Goal: Task Accomplishment & Management: Manage account settings

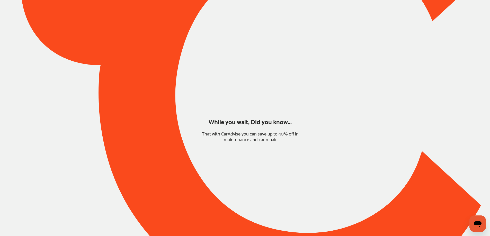
type input "*****"
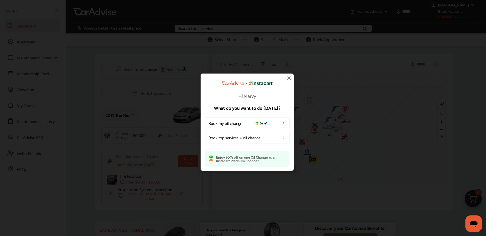
click at [290, 78] on img at bounding box center [289, 78] width 6 height 6
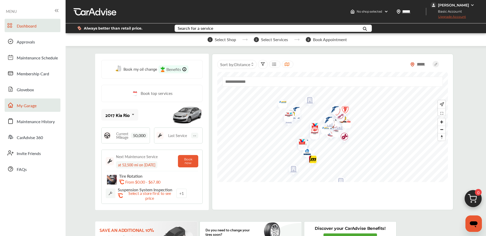
click at [31, 109] on span "My Garage" at bounding box center [27, 106] width 20 height 7
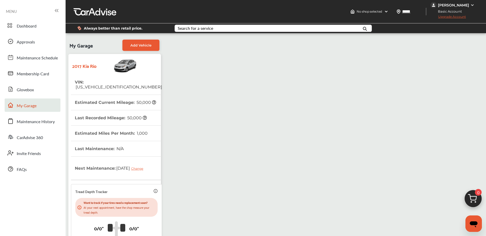
click at [473, 196] on img at bounding box center [473, 200] width 25 height 25
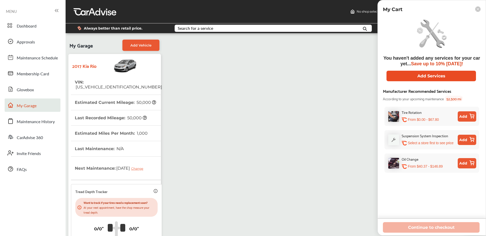
click at [417, 74] on button "Add Services" at bounding box center [432, 76] width 90 height 11
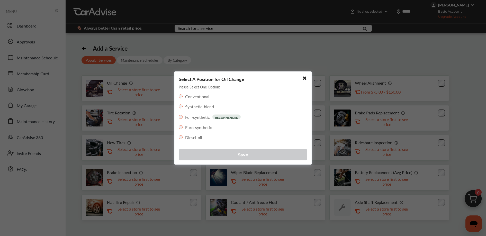
click at [223, 153] on button "Save" at bounding box center [243, 154] width 129 height 11
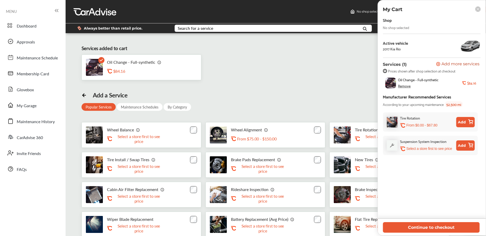
click at [479, 8] on rect at bounding box center [477, 8] width 5 height 5
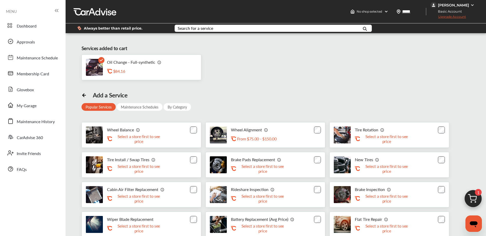
click at [458, 4] on div "[PERSON_NAME]" at bounding box center [453, 5] width 31 height 5
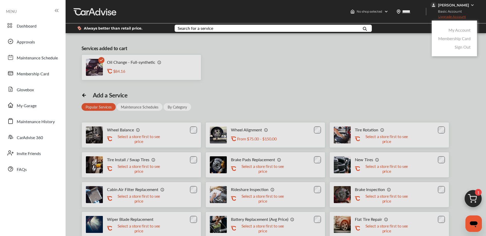
click at [458, 30] on link "My Account" at bounding box center [460, 30] width 22 height 6
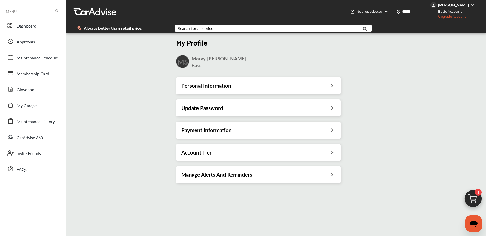
click at [258, 91] on div "Personal Information" at bounding box center [258, 85] width 165 height 17
click at [262, 85] on div "Personal Information" at bounding box center [258, 85] width 154 height 7
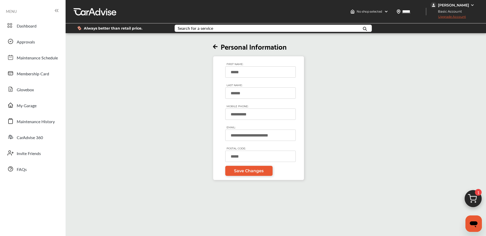
click at [216, 128] on div "**********" at bounding box center [258, 118] width 91 height 124
click at [469, 4] on div "[PERSON_NAME]" at bounding box center [453, 5] width 31 height 5
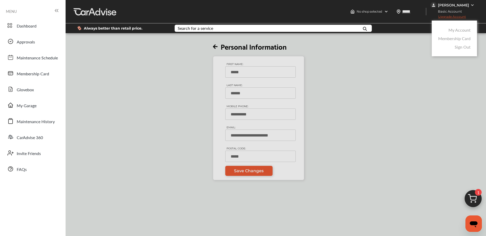
click at [306, 80] on div at bounding box center [243, 131] width 486 height 262
